Goal: Task Accomplishment & Management: Use online tool/utility

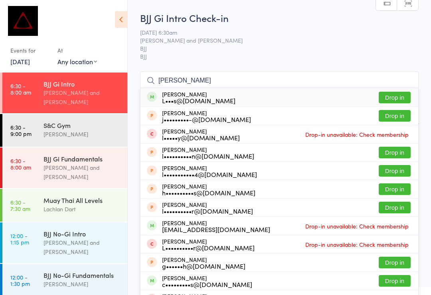
type input "[PERSON_NAME]"
click at [385, 98] on button "Drop in" at bounding box center [395, 98] width 32 height 12
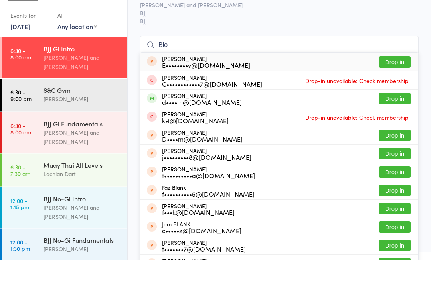
type input "Blo"
click at [397, 129] on button "Drop in" at bounding box center [395, 135] width 32 height 12
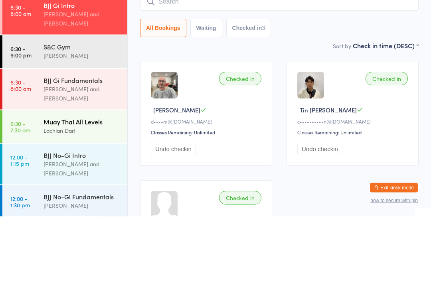
click at [83, 196] on div "Muay Thai All Levels" at bounding box center [82, 200] width 77 height 9
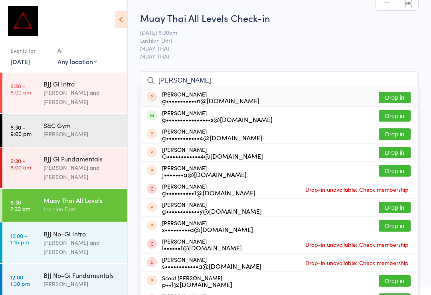
type input "[PERSON_NAME]"
click at [393, 119] on button "Drop in" at bounding box center [395, 116] width 32 height 12
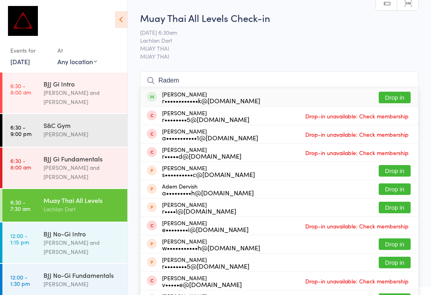
type input "Radem"
click at [381, 97] on button "Drop in" at bounding box center [395, 98] width 32 height 12
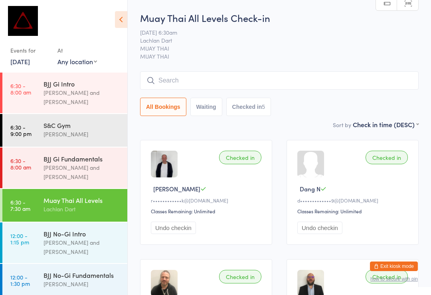
click at [252, 80] on input "search" at bounding box center [279, 80] width 279 height 18
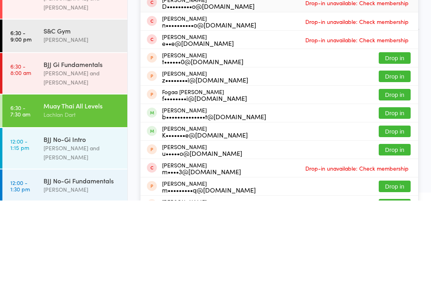
type input "Teo"
click at [407, 202] on button "Drop in" at bounding box center [395, 208] width 32 height 12
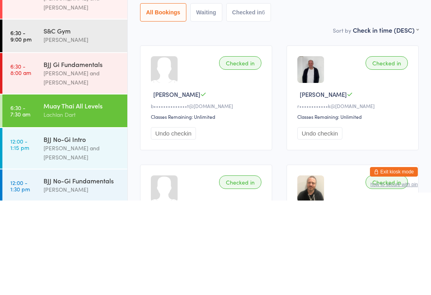
type input "T"
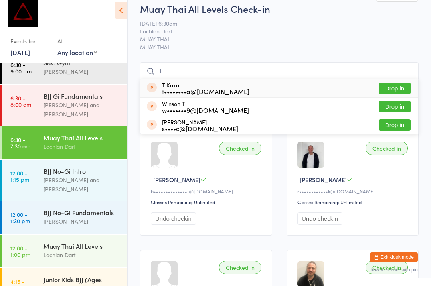
scroll to position [57, 0]
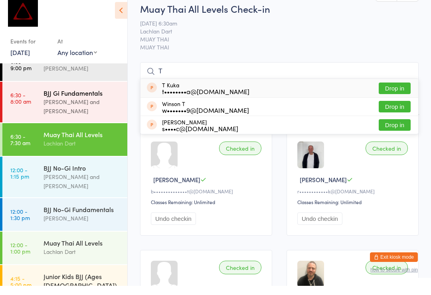
click at [86, 98] on div "BJJ Gi Fundamentals" at bounding box center [82, 102] width 77 height 9
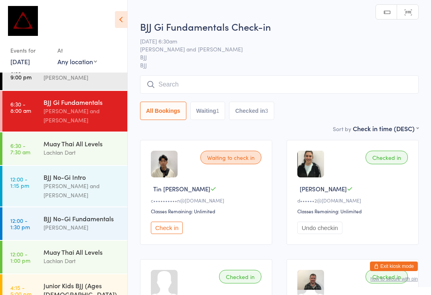
click at [333, 84] on input "search" at bounding box center [279, 84] width 279 height 18
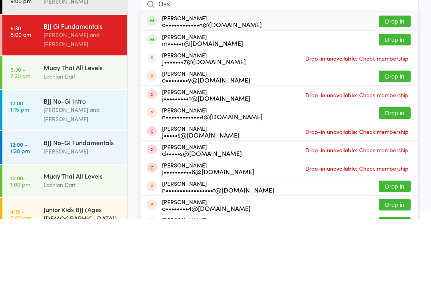
type input "Oss"
click at [403, 92] on button "Drop in" at bounding box center [395, 98] width 32 height 12
